Goal: Task Accomplishment & Management: Manage account settings

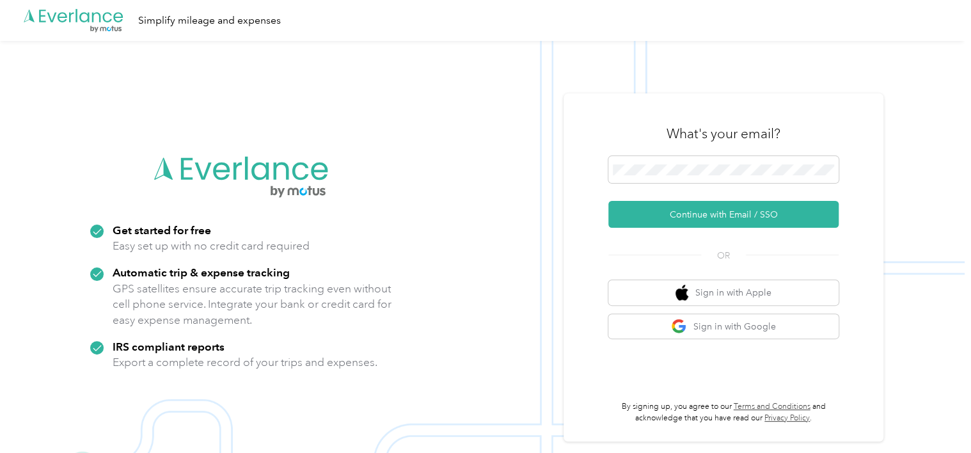
click at [665, 212] on button "Continue with Email / SSO" at bounding box center [723, 214] width 230 height 27
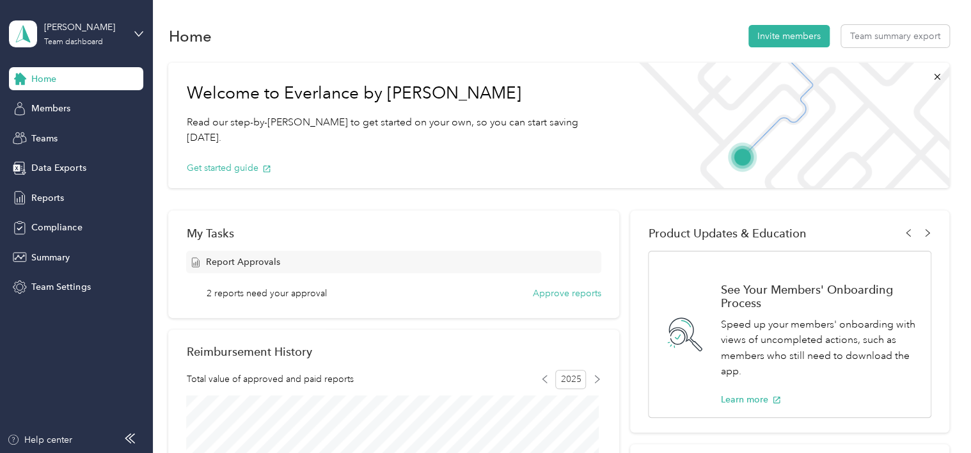
click at [135, 36] on icon at bounding box center [138, 33] width 9 height 9
click at [86, 105] on div "Team dashboard" at bounding box center [55, 99] width 70 height 13
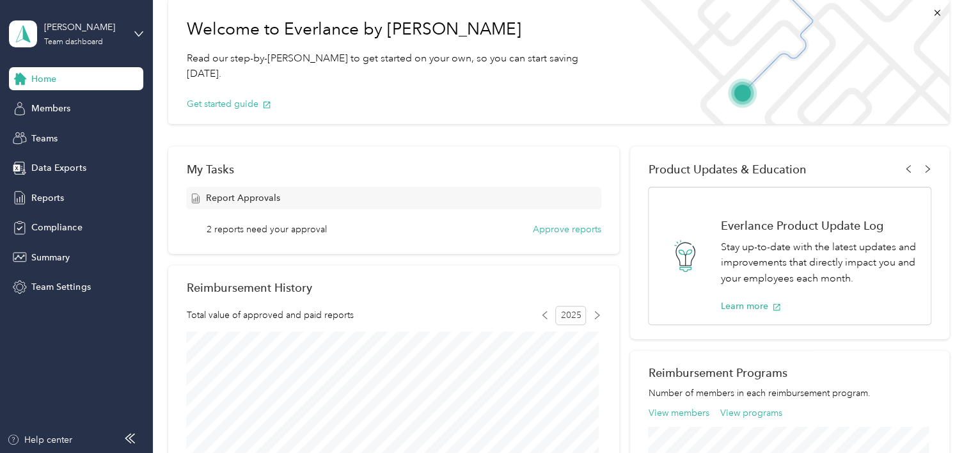
scroll to position [128, 0]
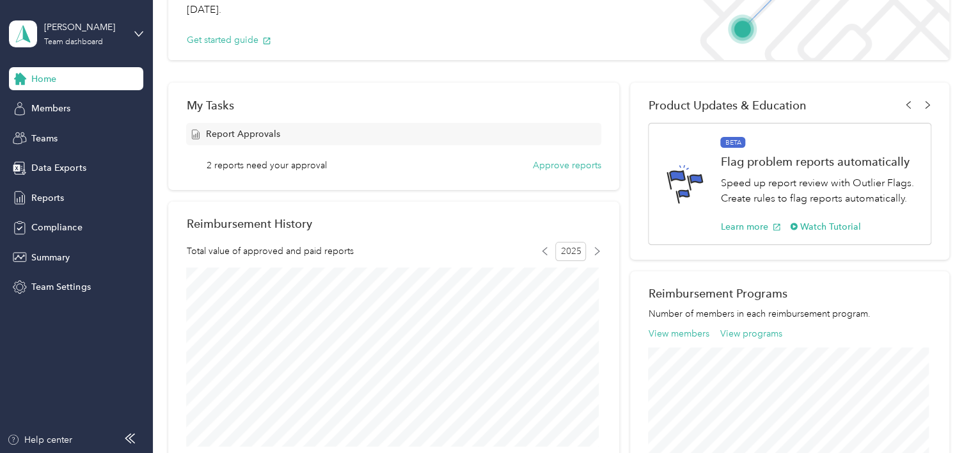
click at [541, 166] on button "Approve reports" at bounding box center [567, 165] width 68 height 13
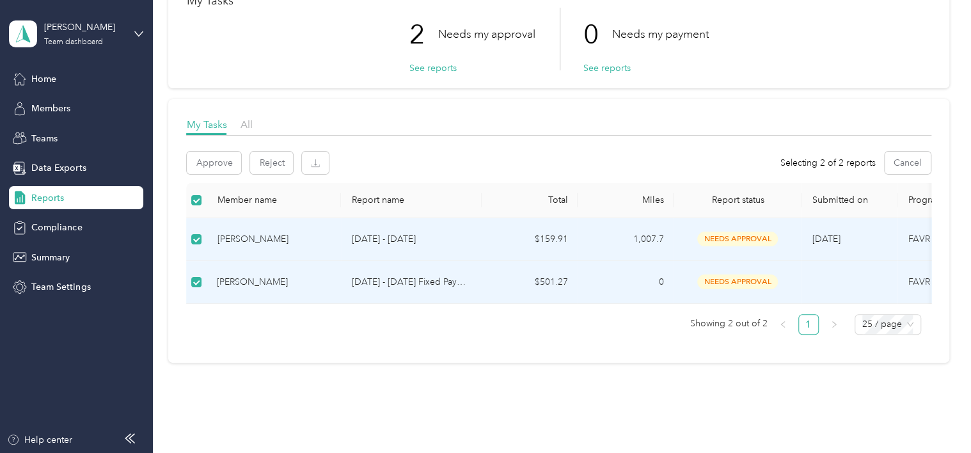
scroll to position [128, 0]
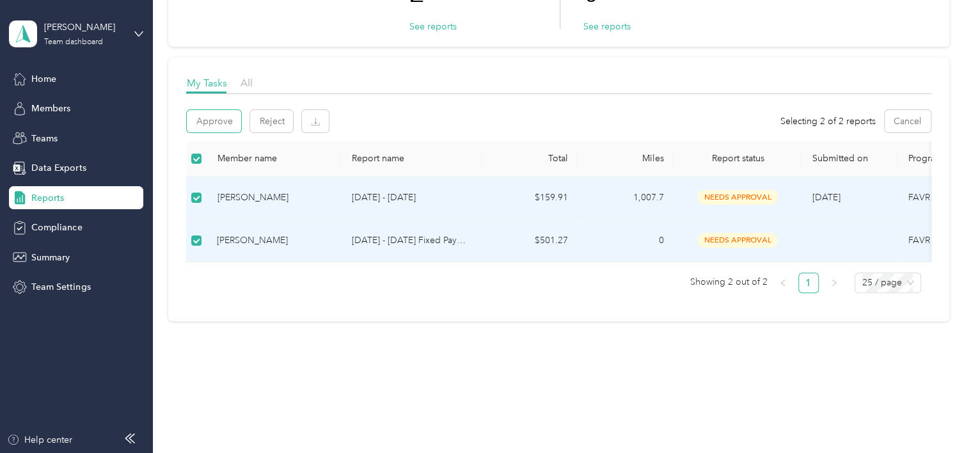
click at [230, 124] on button "Approve" at bounding box center [214, 121] width 54 height 22
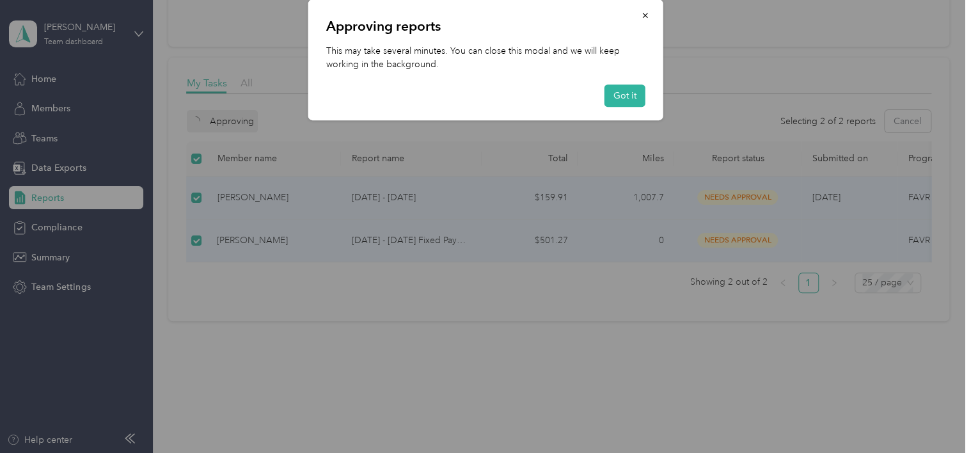
click at [230, 124] on div at bounding box center [485, 226] width 971 height 453
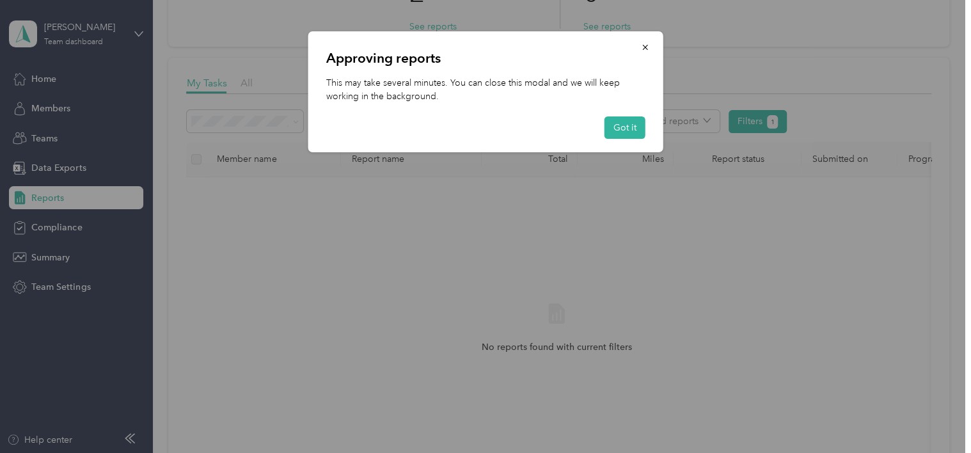
click at [610, 130] on button "Got it" at bounding box center [624, 127] width 41 height 22
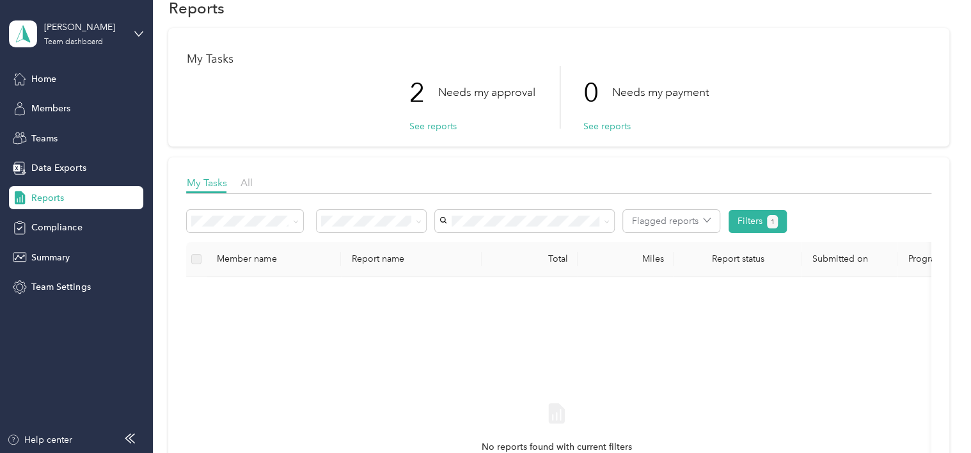
scroll to position [0, 0]
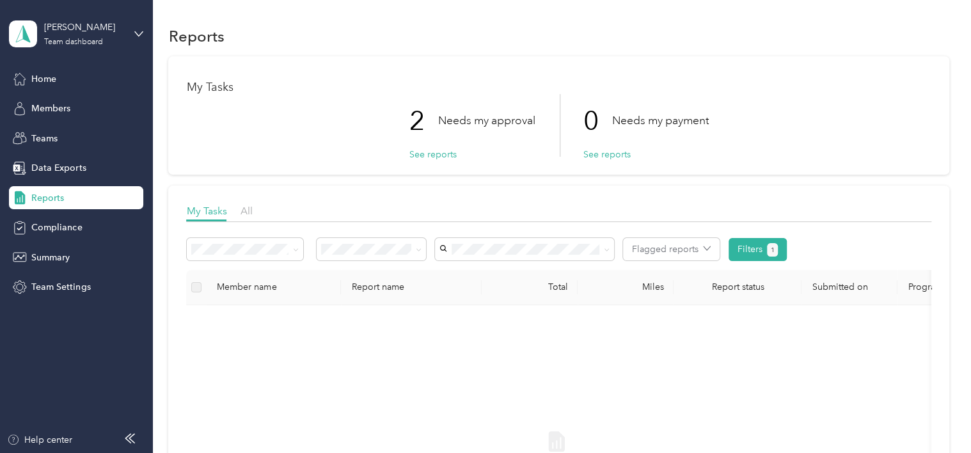
click at [435, 153] on button "See reports" at bounding box center [432, 154] width 47 height 13
click at [414, 153] on button "See reports" at bounding box center [432, 154] width 47 height 13
click at [501, 24] on div "Reports" at bounding box center [558, 35] width 780 height 27
click at [136, 31] on icon at bounding box center [139, 33] width 8 height 4
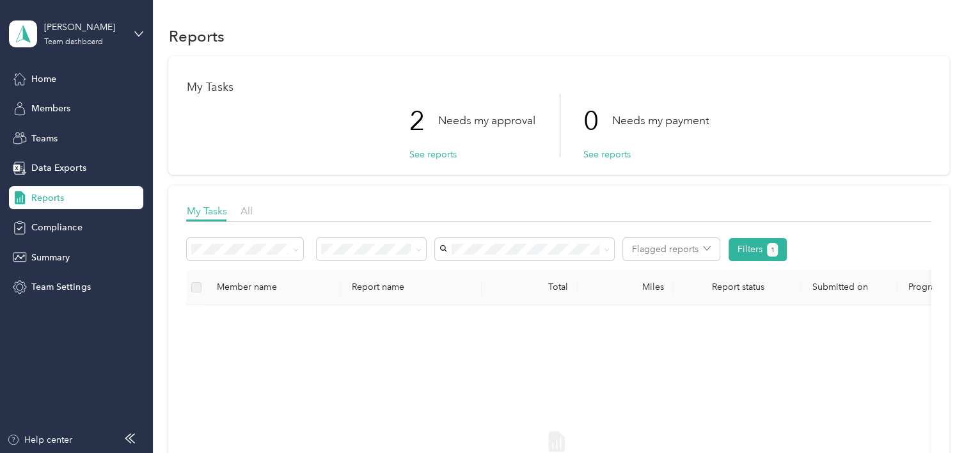
click at [37, 165] on div "Log out" at bounding box center [144, 163] width 251 height 22
